Goal: Information Seeking & Learning: Find specific page/section

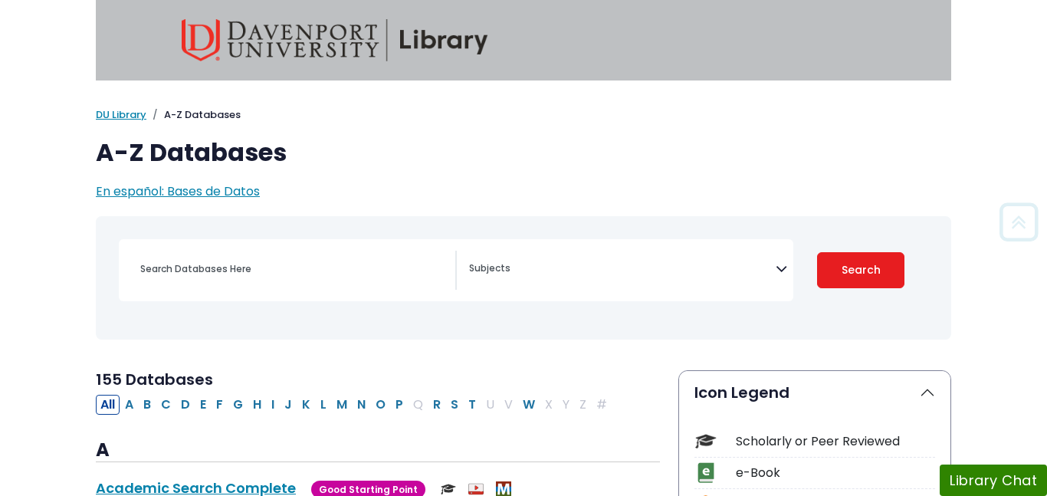
scroll to position [256, 0]
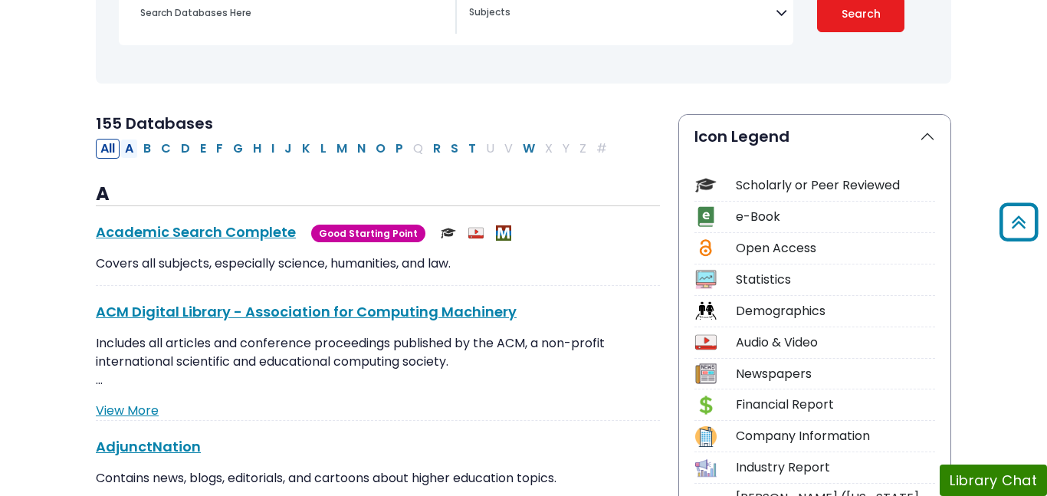
click at [137, 140] on button "A" at bounding box center [129, 149] width 18 height 20
click at [142, 145] on button "B" at bounding box center [147, 149] width 17 height 20
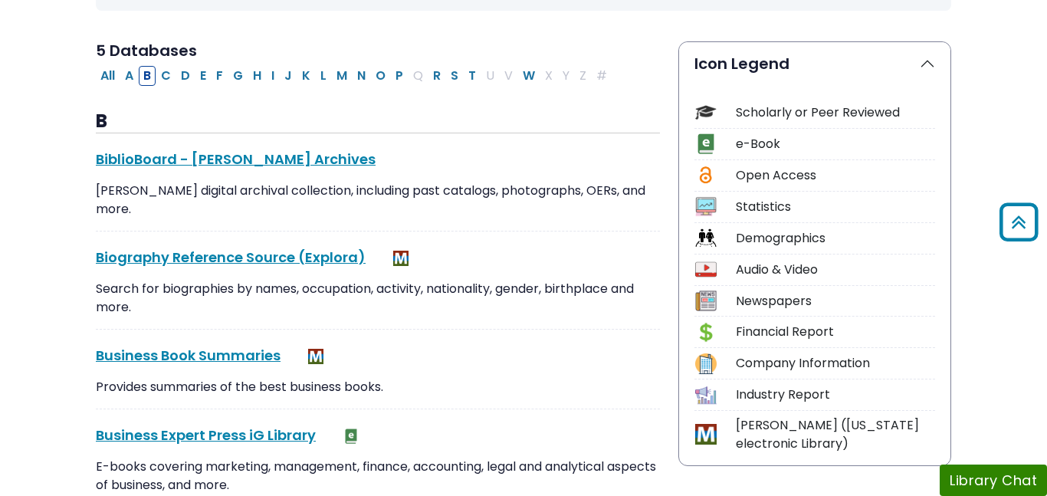
scroll to position [326, 0]
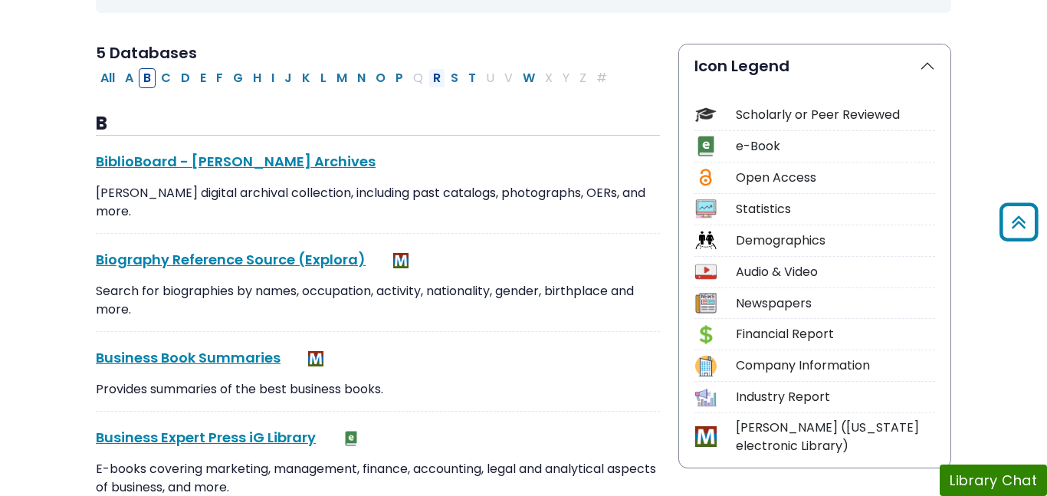
click at [437, 80] on button "R" at bounding box center [436, 78] width 17 height 20
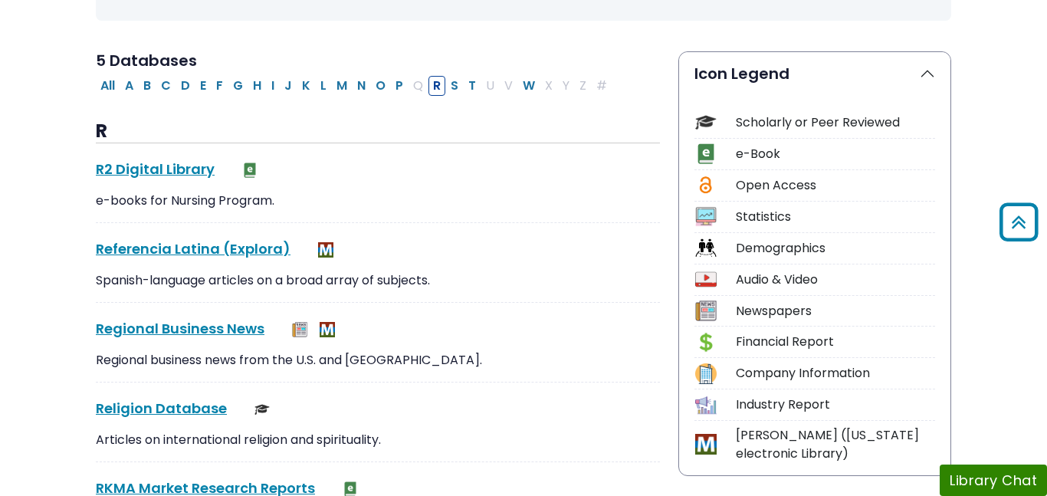
scroll to position [347, 0]
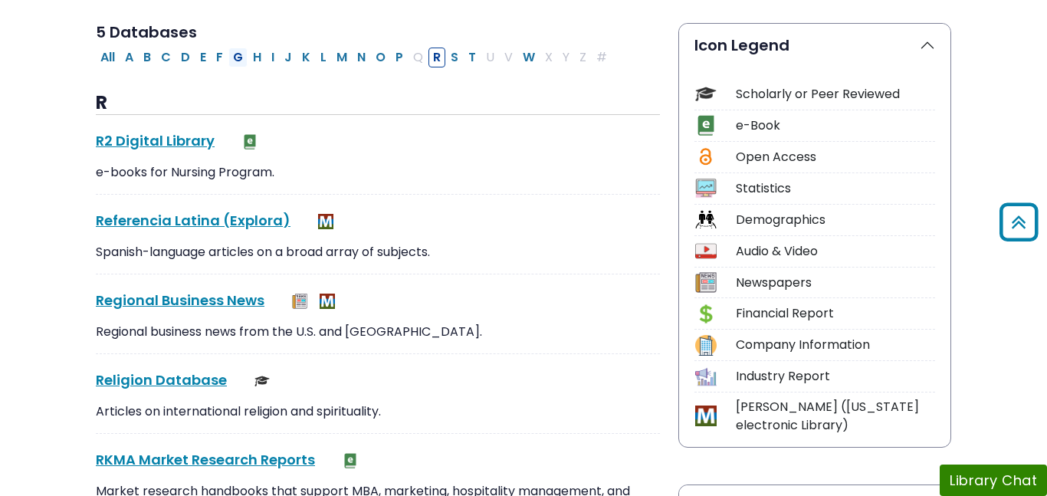
click at [233, 49] on button "G" at bounding box center [237, 58] width 19 height 20
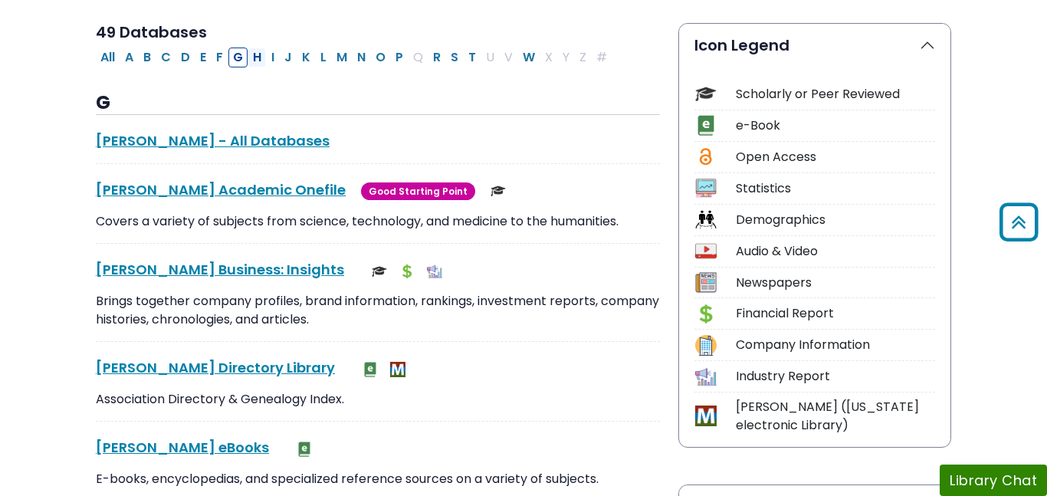
click at [258, 58] on button "H" at bounding box center [257, 58] width 18 height 20
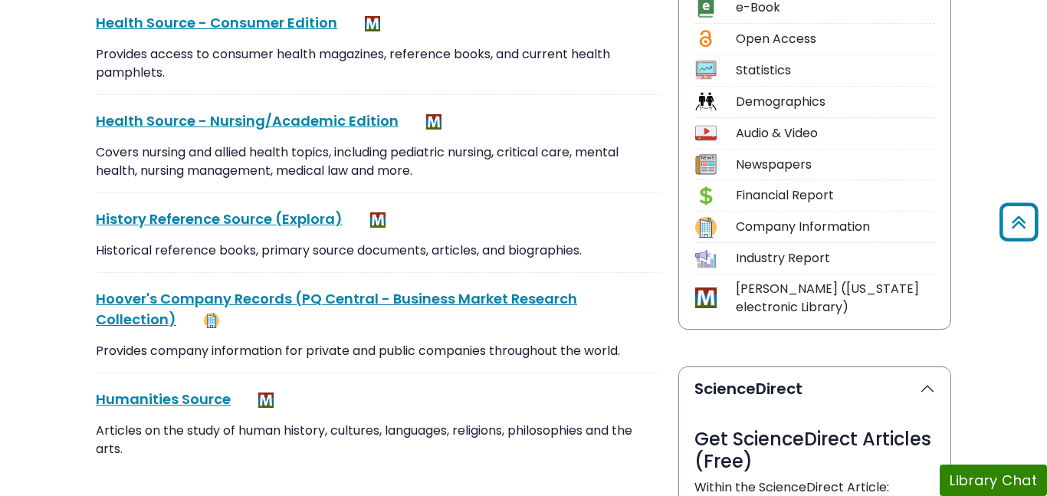
scroll to position [466, 0]
click at [289, 228] on div "History Reference Source (Explora) This link opens in a new window" at bounding box center [378, 218] width 564 height 21
click at [278, 225] on link "History Reference Source (Explora) This link opens in a new window" at bounding box center [219, 217] width 247 height 19
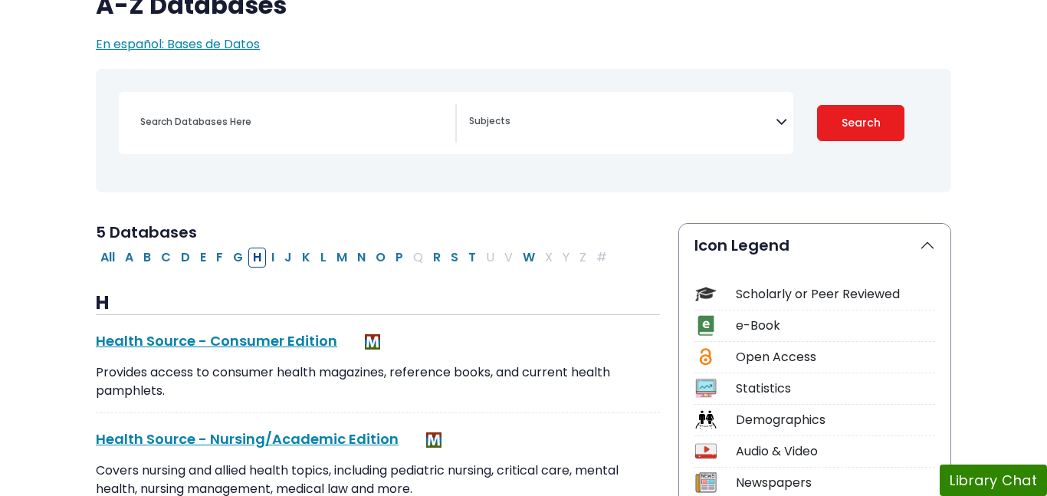
scroll to position [149, 0]
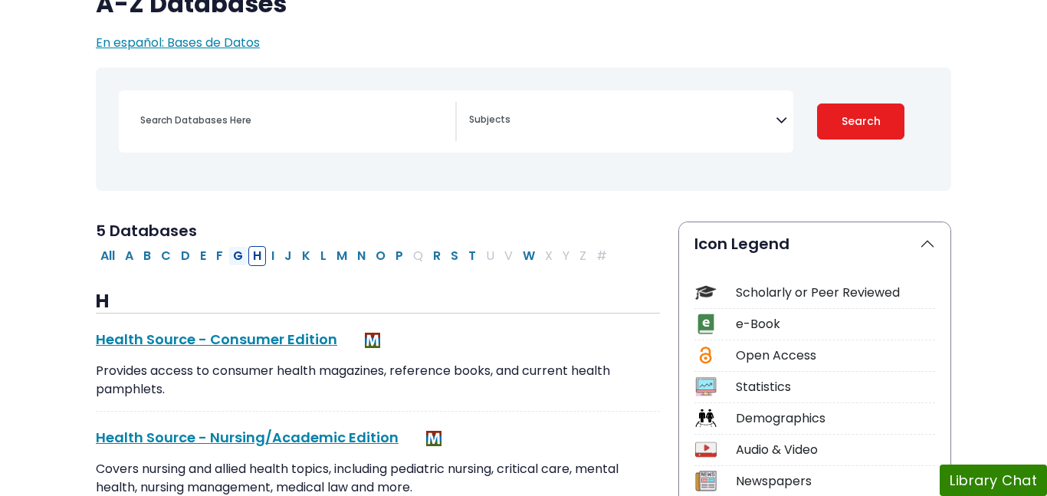
click at [238, 254] on button "G" at bounding box center [237, 256] width 19 height 20
select select "Database Subject Filter"
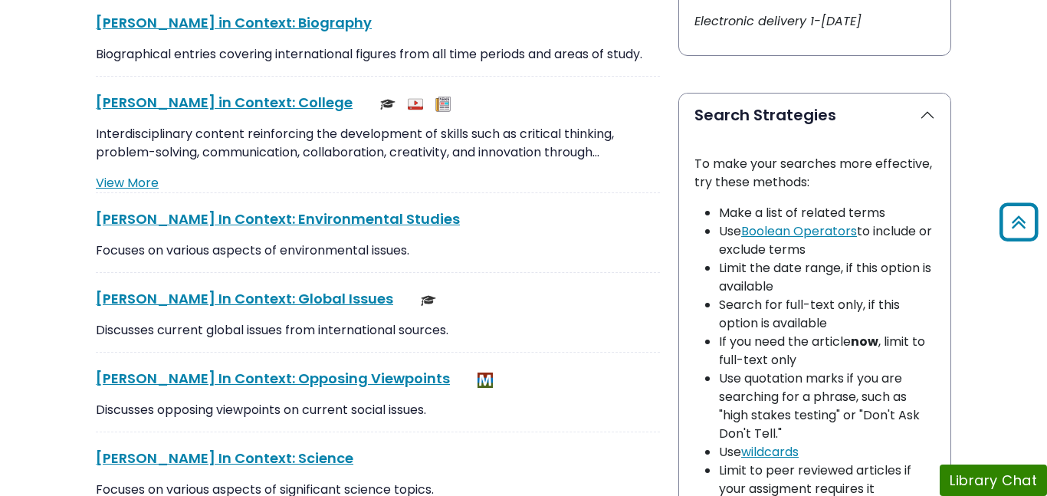
scroll to position [1032, 0]
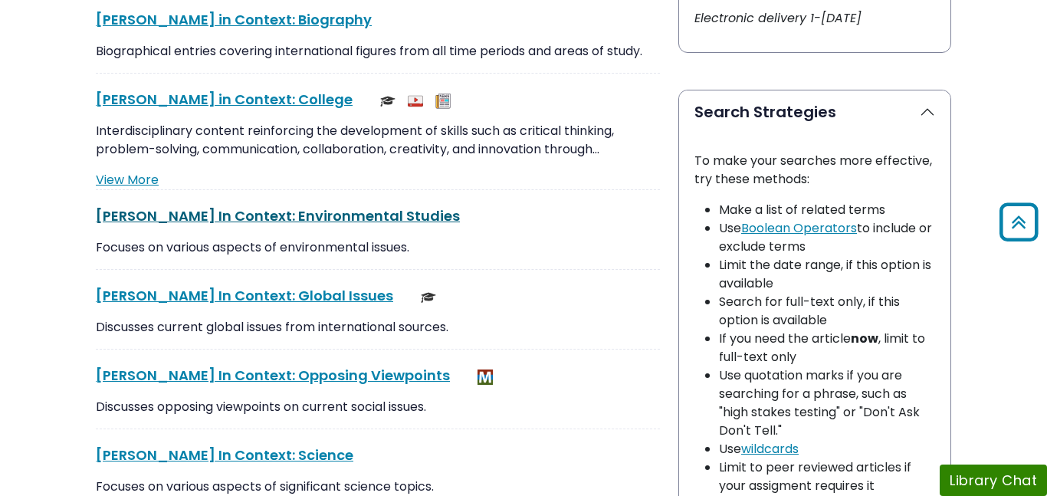
click at [336, 216] on link "[PERSON_NAME] In Context: Environmental Studies This link opens in a new window" at bounding box center [278, 215] width 364 height 19
